Goal: Task Accomplishment & Management: Manage account settings

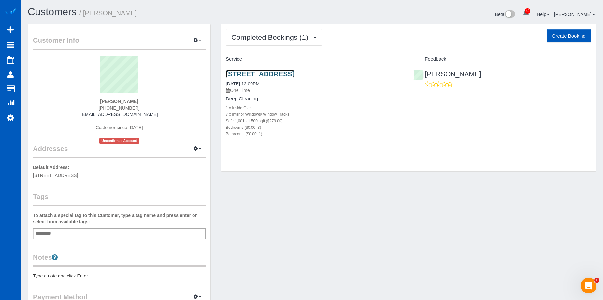
click at [267, 71] on link "3544 Ne 113th St, Seattle, WA 98125" at bounding box center [260, 73] width 69 height 7
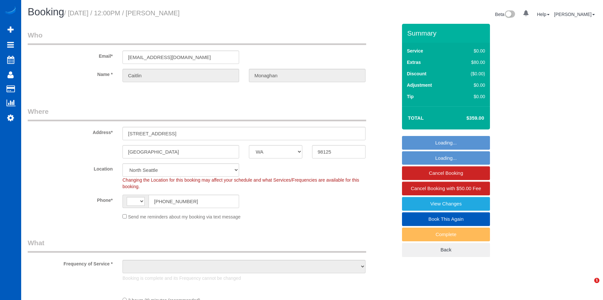
select select "WA"
select select "string:[GEOGRAPHIC_DATA]"
select select "object:818"
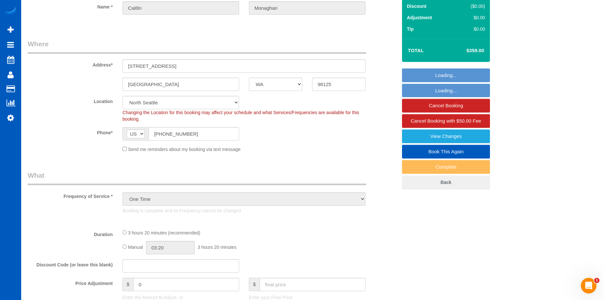
select select "199"
select select "1001"
select select "3"
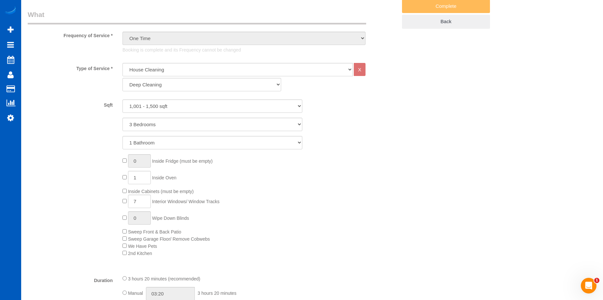
select select "object:1196"
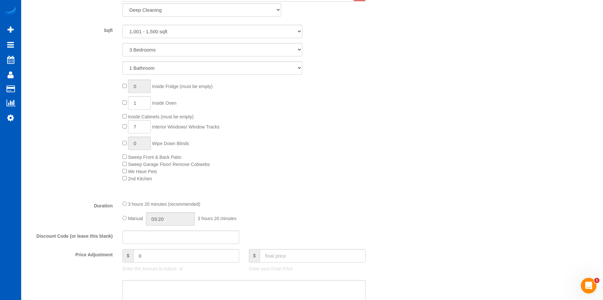
select select "1001"
select select "3"
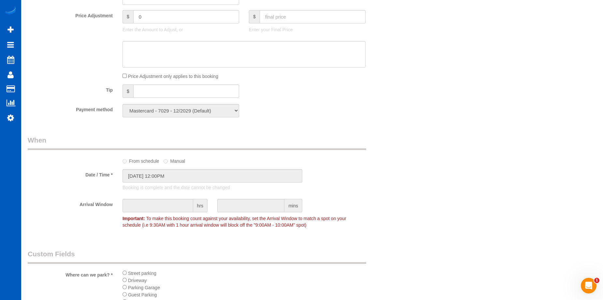
scroll to position [542, 0]
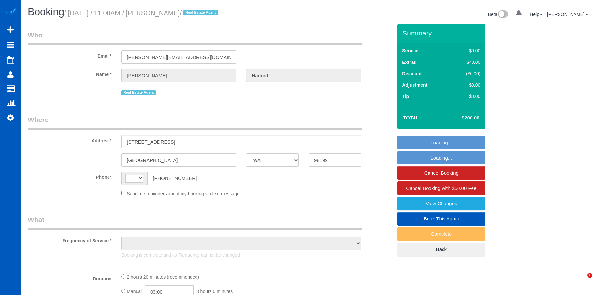
select select "WA"
select select "string:[GEOGRAPHIC_DATA]"
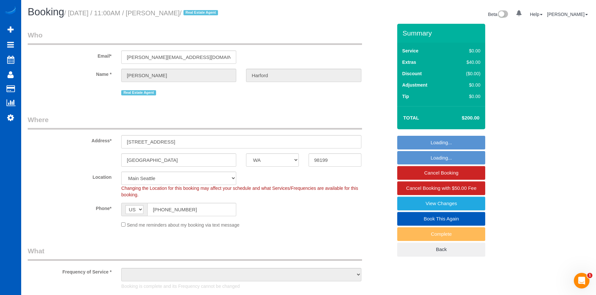
select select "199"
select select "1001"
select select "2"
select select "3"
select select "object:1054"
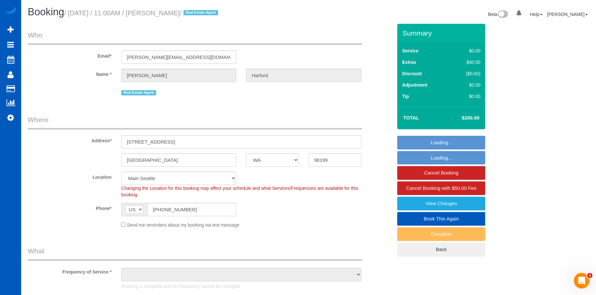
select select "spot1"
select select "1001"
select select "2"
select select "3"
select select "object:1241"
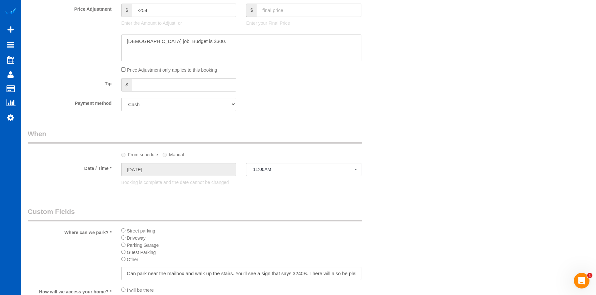
scroll to position [489, 0]
